Goal: Transaction & Acquisition: Download file/media

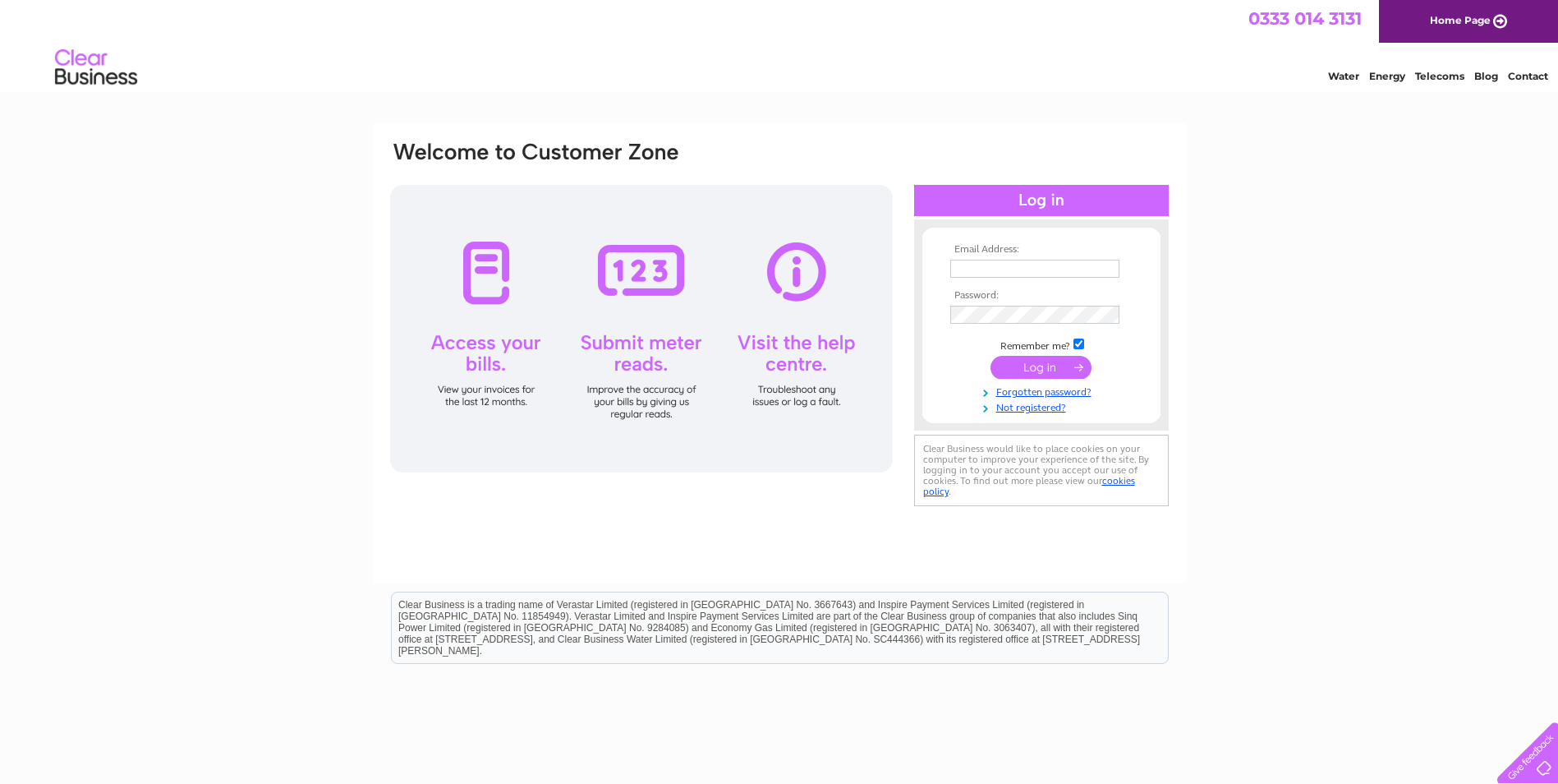
type input "[EMAIL_ADDRESS][DOMAIN_NAME]"
click at [1059, 363] on input "submit" at bounding box center [1041, 367] width 101 height 23
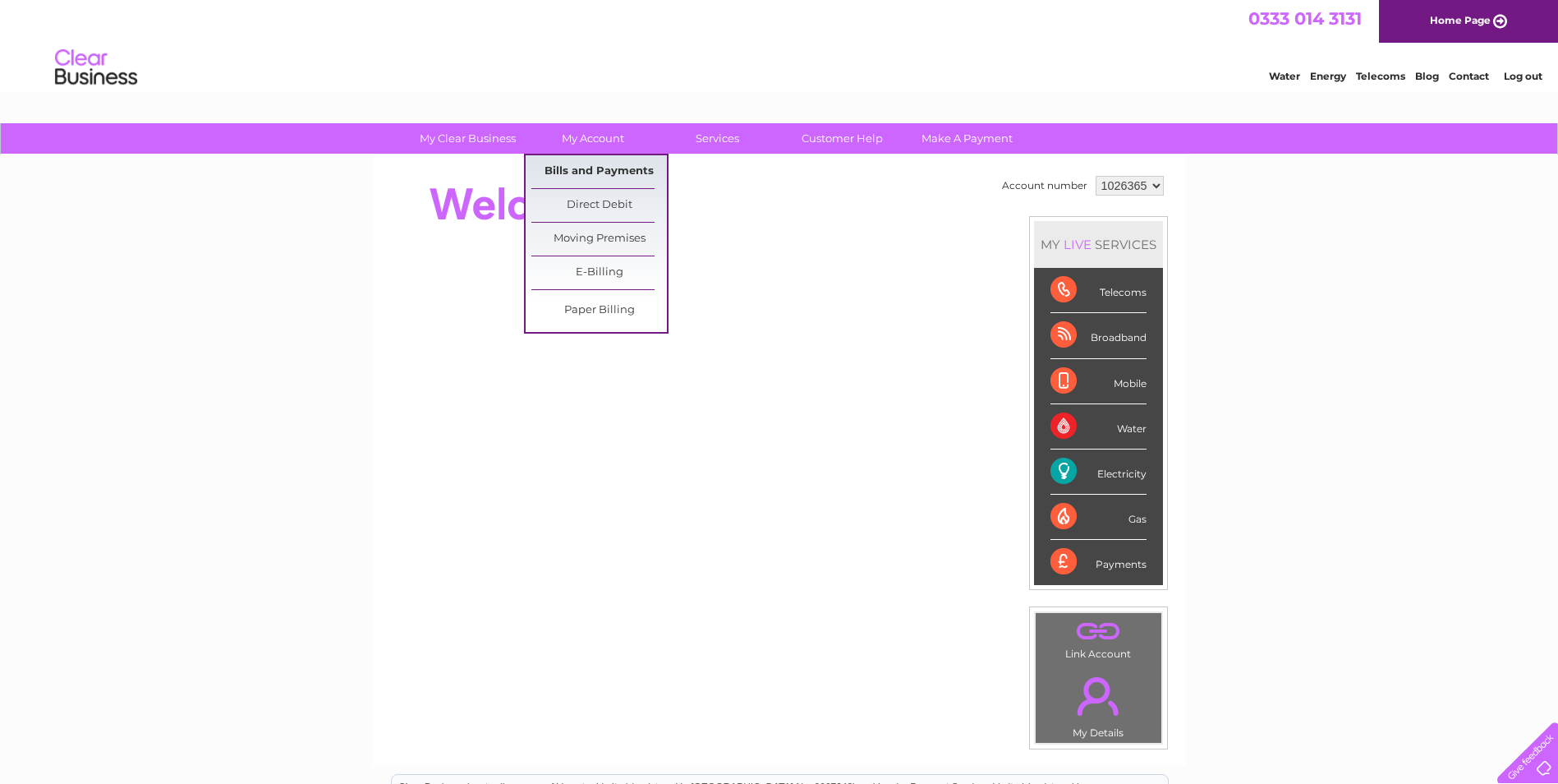
drag, startPoint x: 595, startPoint y: 166, endPoint x: 605, endPoint y: 164, distance: 10.2
click at [594, 166] on link "Bills and Payments" at bounding box center [599, 171] width 135 height 33
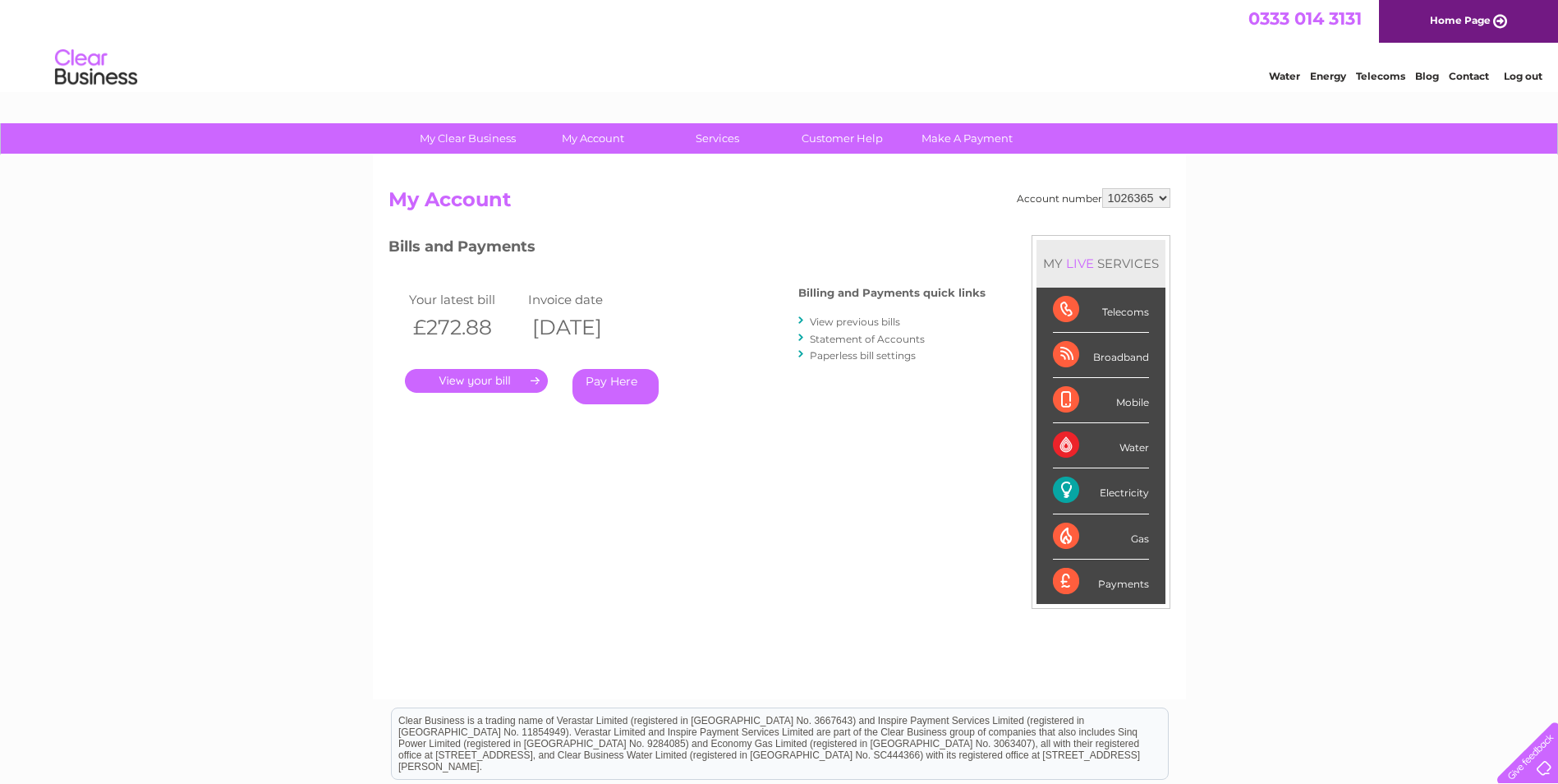
click at [839, 320] on link "View previous bills" at bounding box center [855, 322] width 90 height 12
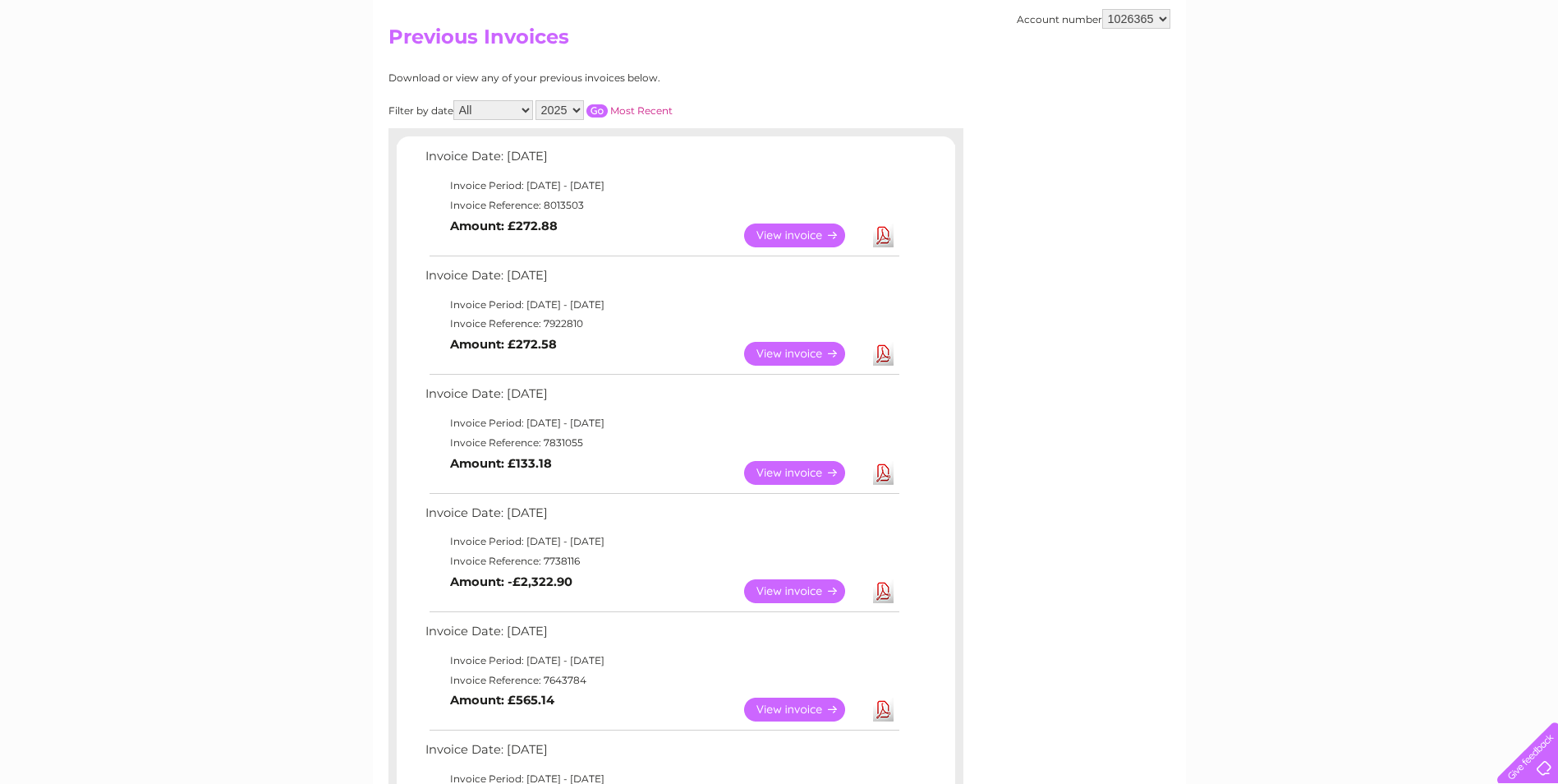
scroll to position [164, 0]
click at [893, 468] on link "Download" at bounding box center [884, 471] width 20 height 24
drag, startPoint x: 879, startPoint y: 354, endPoint x: 960, endPoint y: 345, distance: 81.5
click at [879, 354] on link "Download" at bounding box center [884, 352] width 20 height 24
